Goal: Ask a question

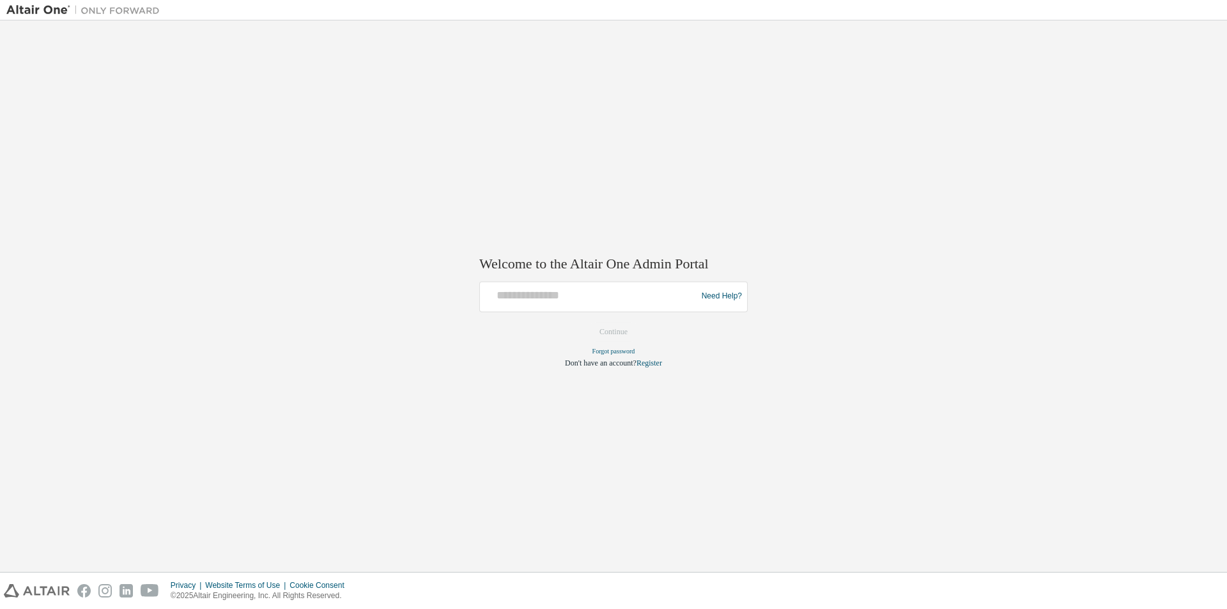
click at [596, 282] on div "Need Help?" at bounding box center [613, 296] width 268 height 31
click at [605, 295] on input "text" at bounding box center [590, 293] width 210 height 19
type input "**********"
click at [615, 339] on button "Continue" at bounding box center [613, 331] width 55 height 19
